Goal: Task Accomplishment & Management: Use online tool/utility

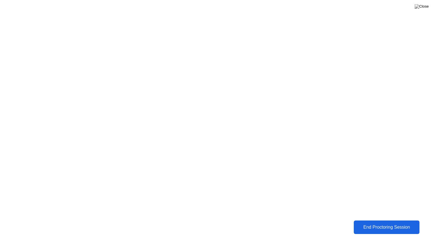
click at [371, 230] on div "End Proctoring Session" at bounding box center [386, 227] width 63 height 5
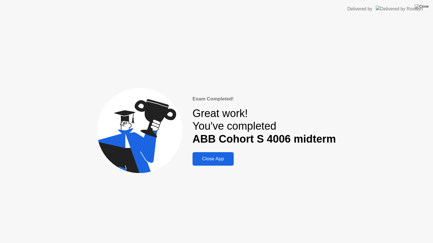
click at [222, 165] on button "Close App" at bounding box center [212, 159] width 41 height 14
